Goal: Register for event/course

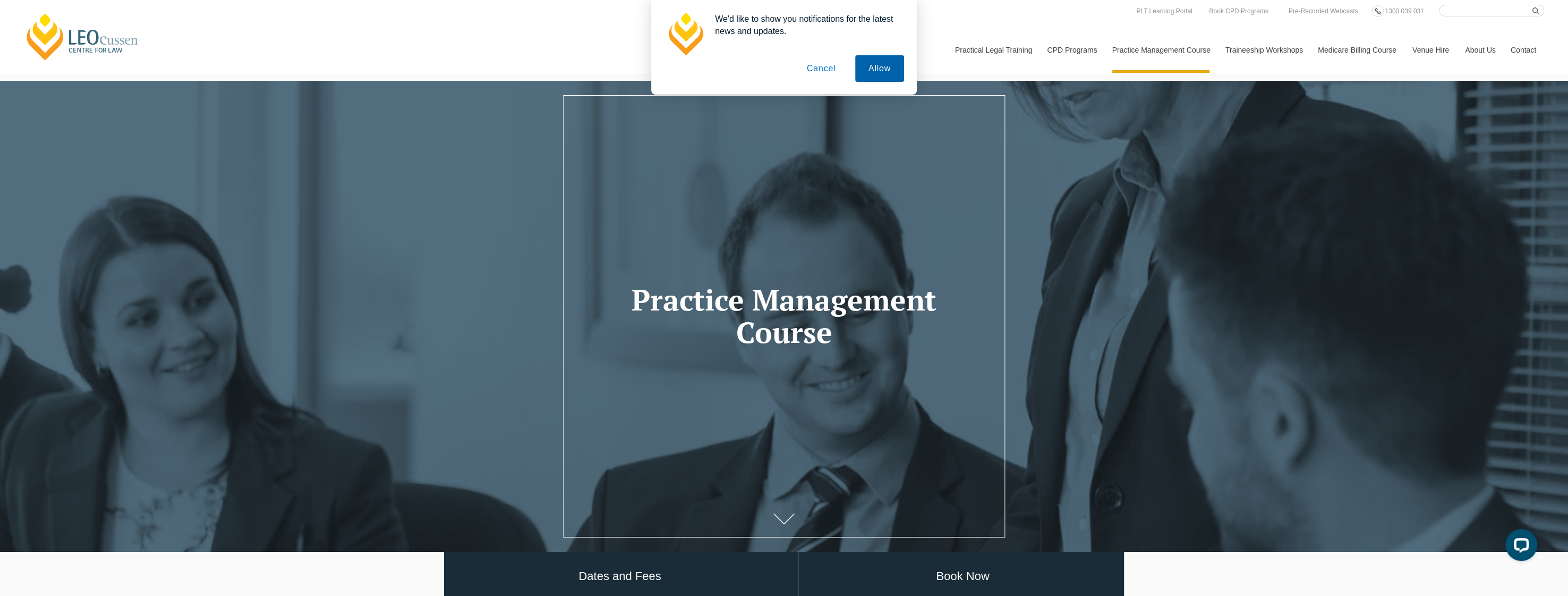
click at [885, 67] on button "Allow" at bounding box center [879, 68] width 49 height 26
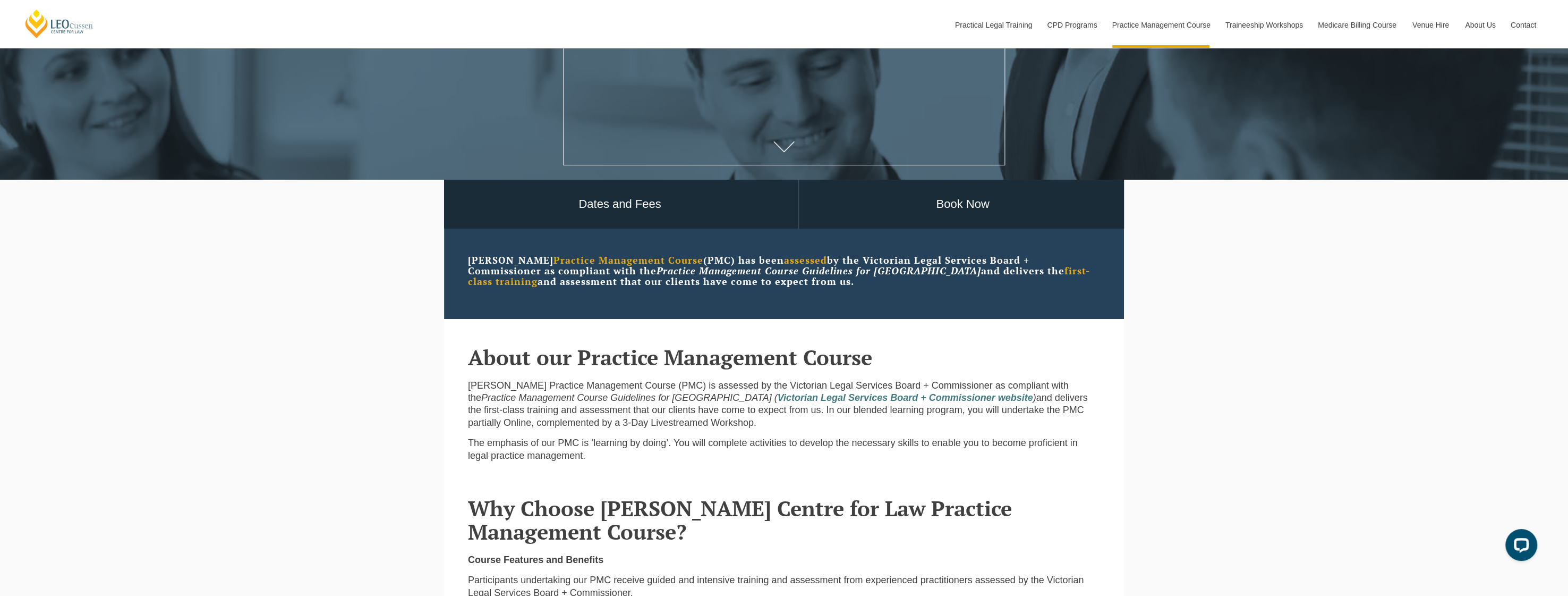
scroll to position [425, 0]
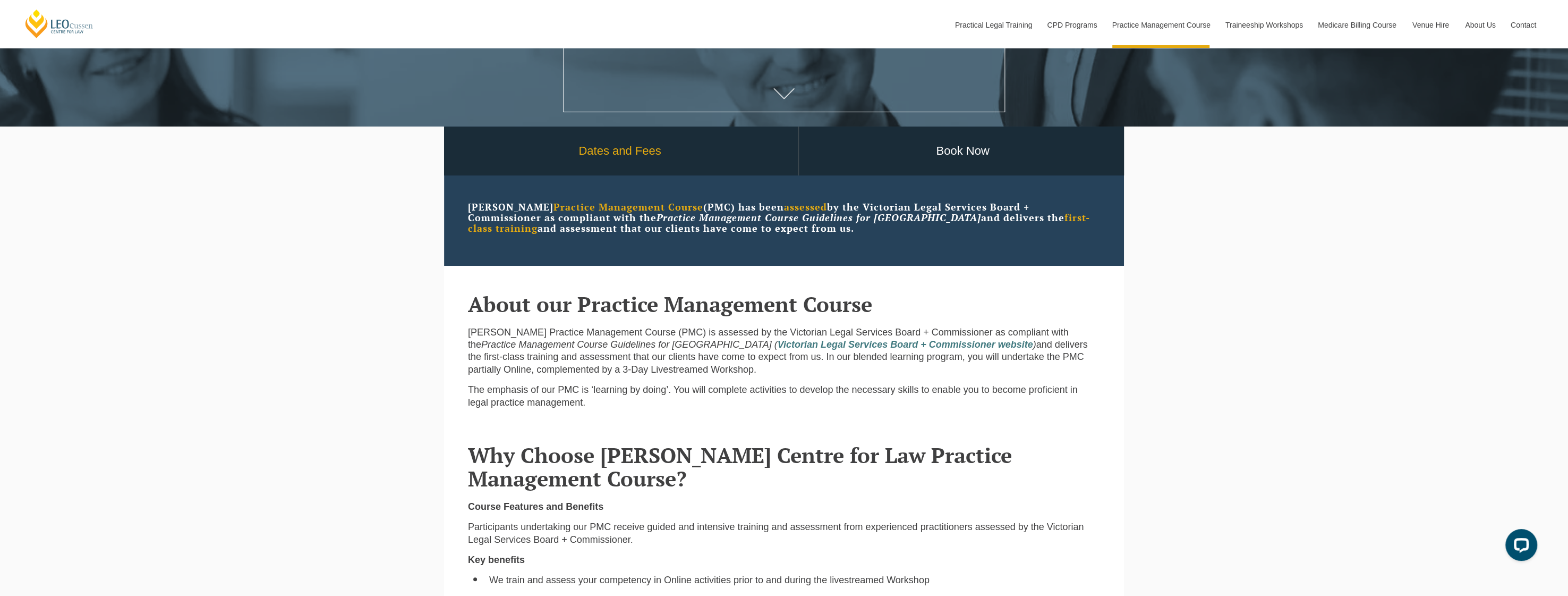
click at [624, 153] on link "Dates and Fees" at bounding box center [620, 151] width 357 height 50
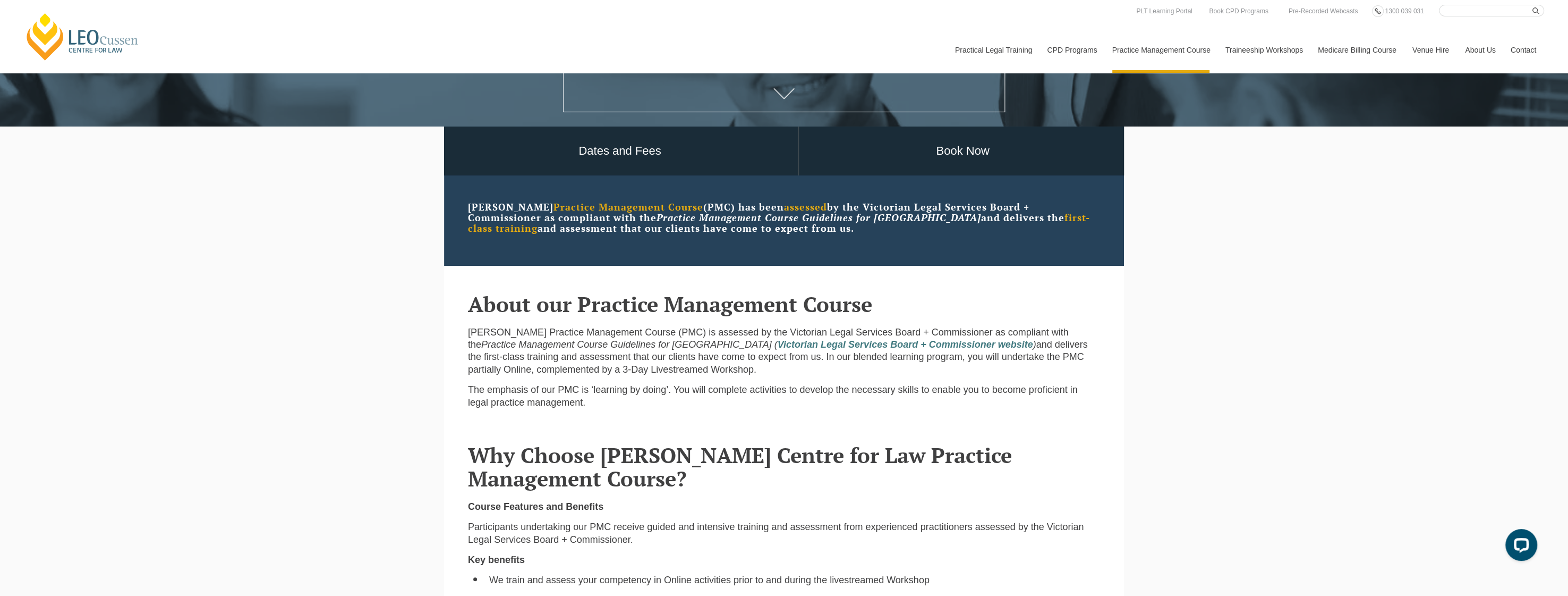
click at [213, 59] on div "[PERSON_NAME] Centre for Law Search here Practical Legal Training Our Practical…" at bounding box center [784, 39] width 1520 height 68
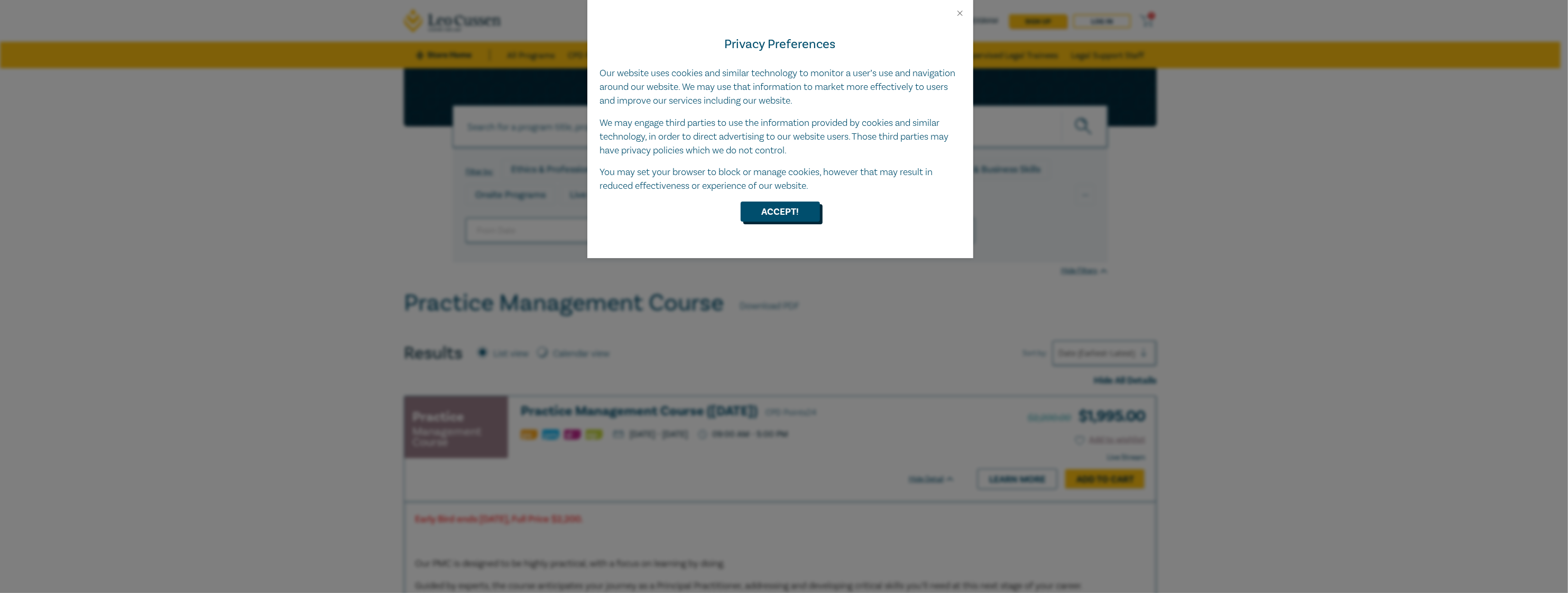
click at [786, 211] on button "Accept!" at bounding box center [780, 211] width 79 height 20
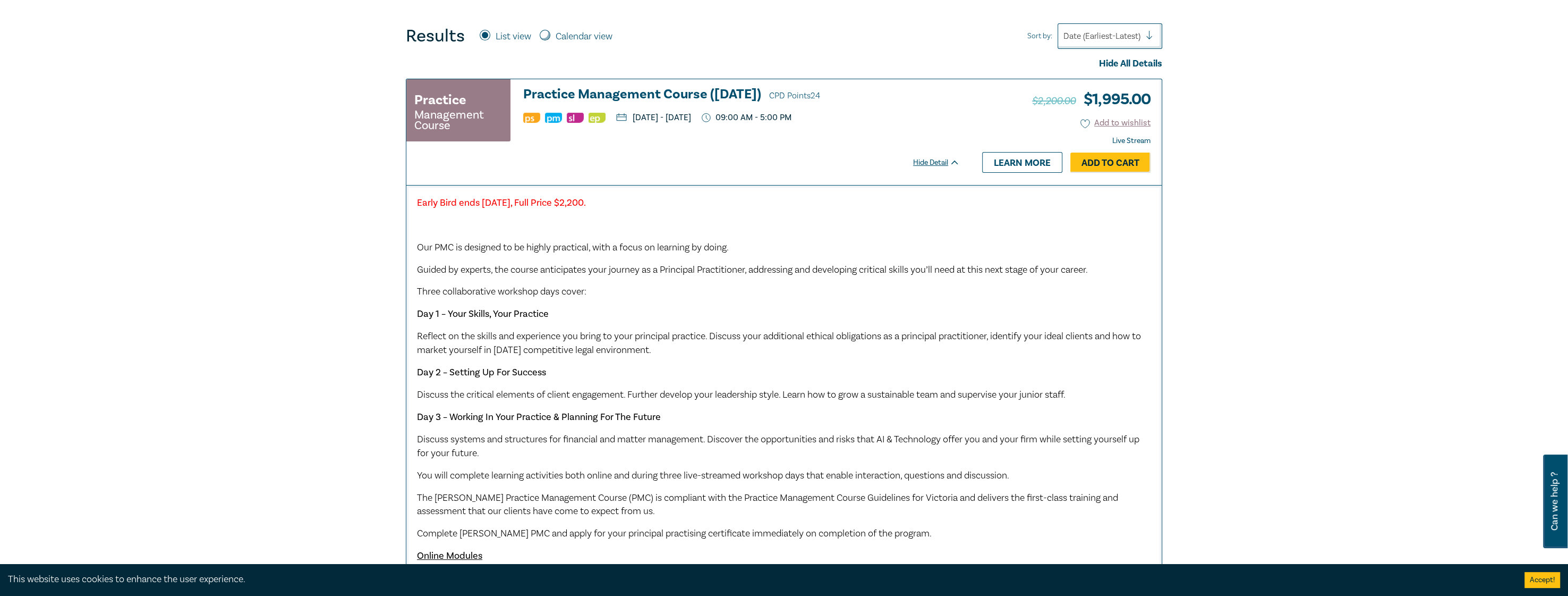
scroll to position [372, 0]
